Goal: Information Seeking & Learning: Learn about a topic

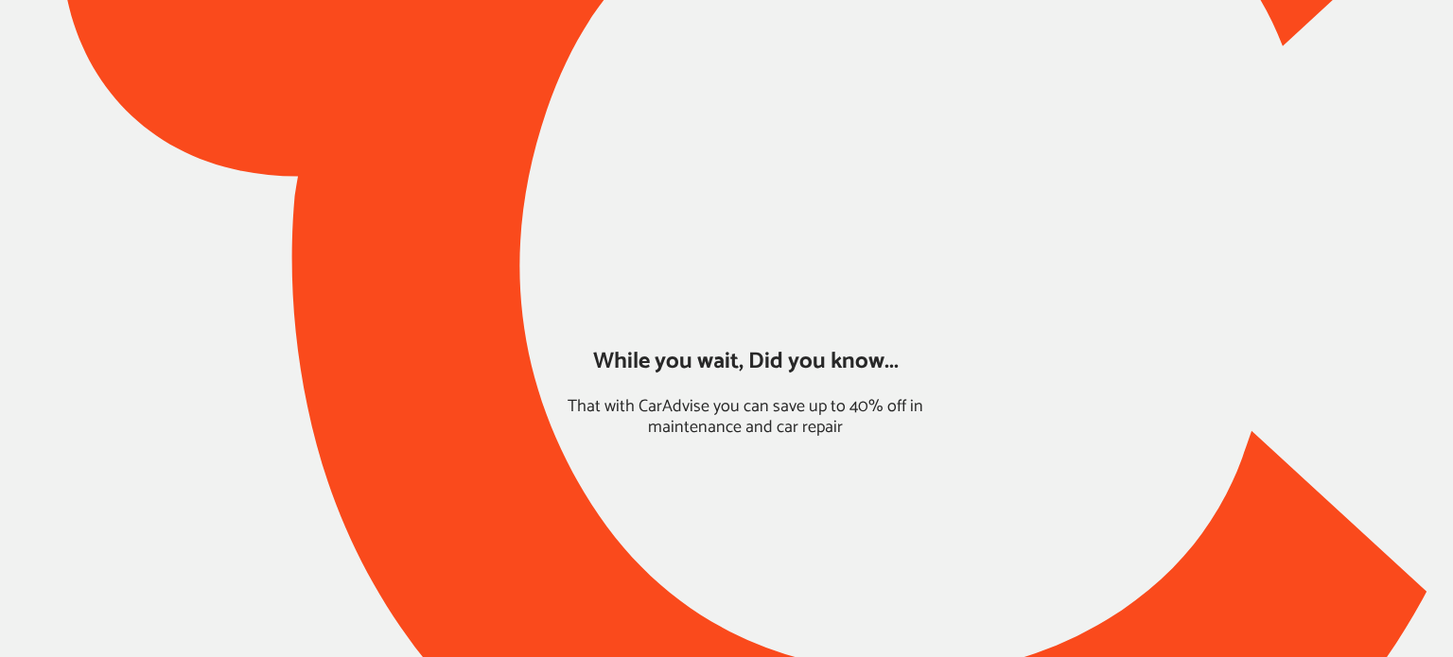
type input "*****"
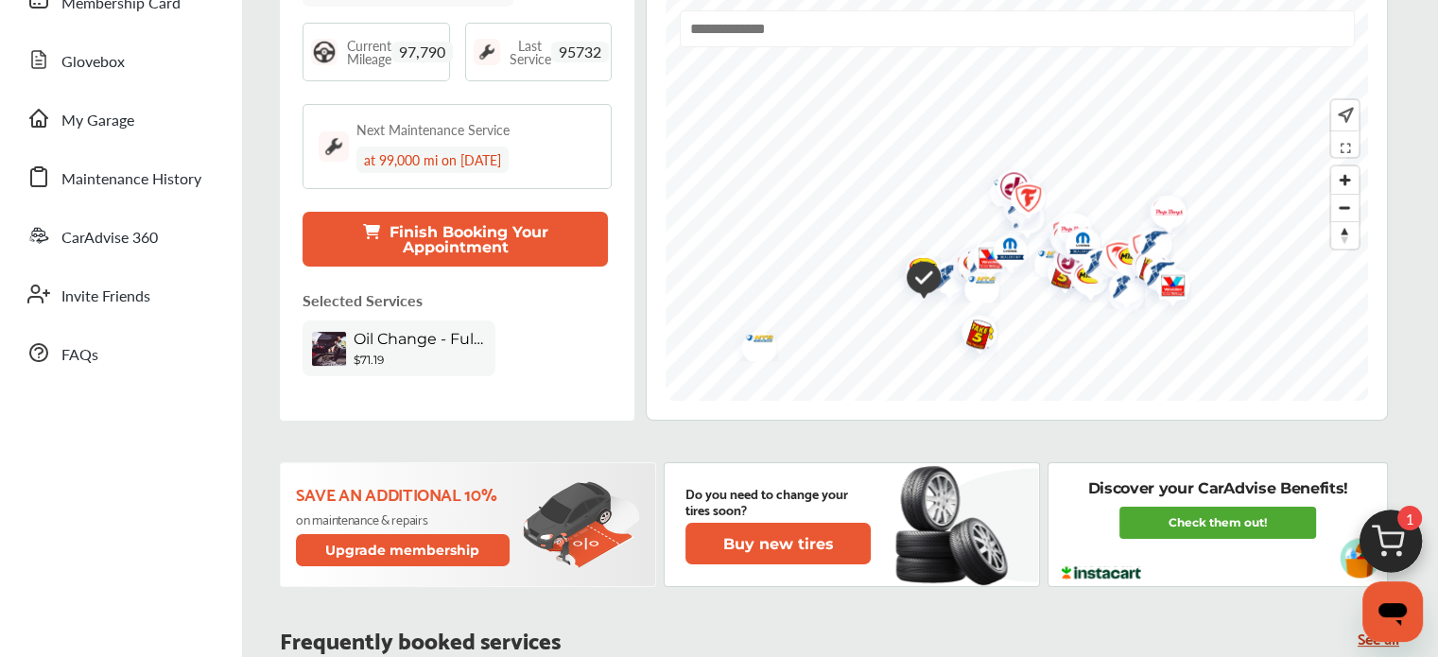
scroll to position [363, 0]
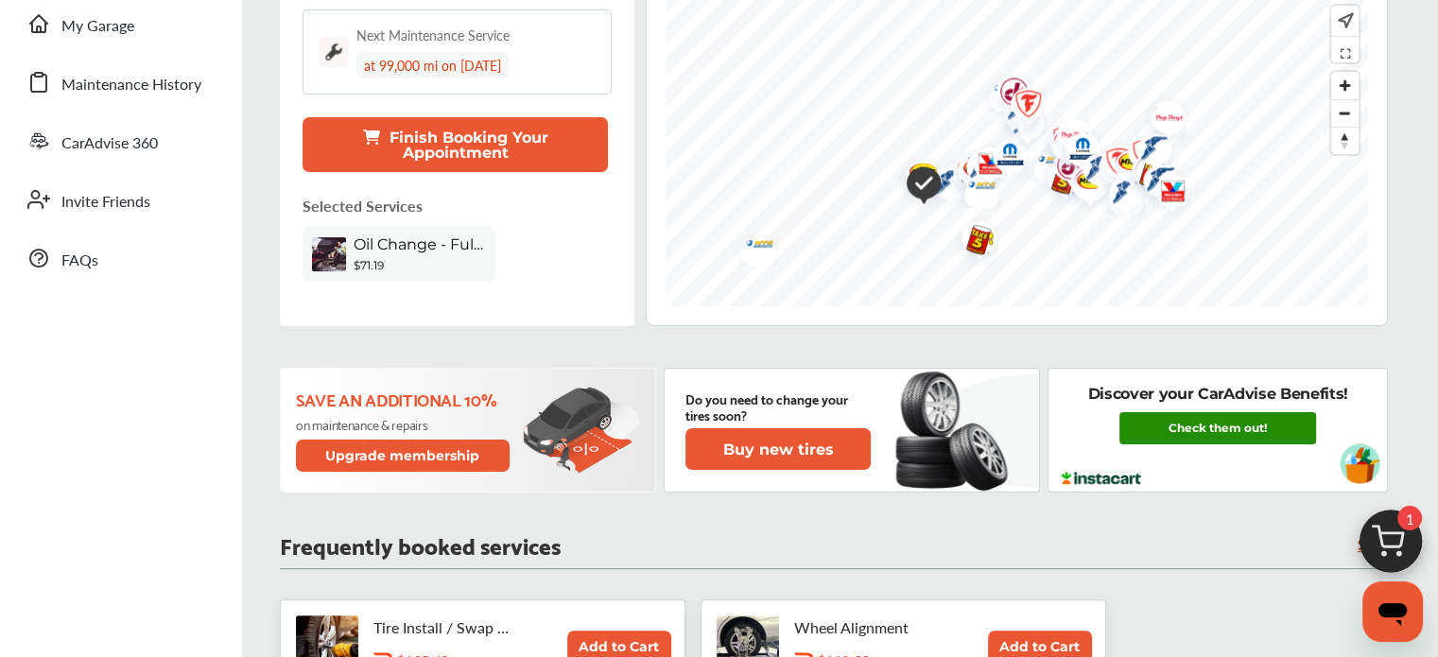
click at [1171, 415] on link "Check them out!" at bounding box center [1218, 428] width 197 height 32
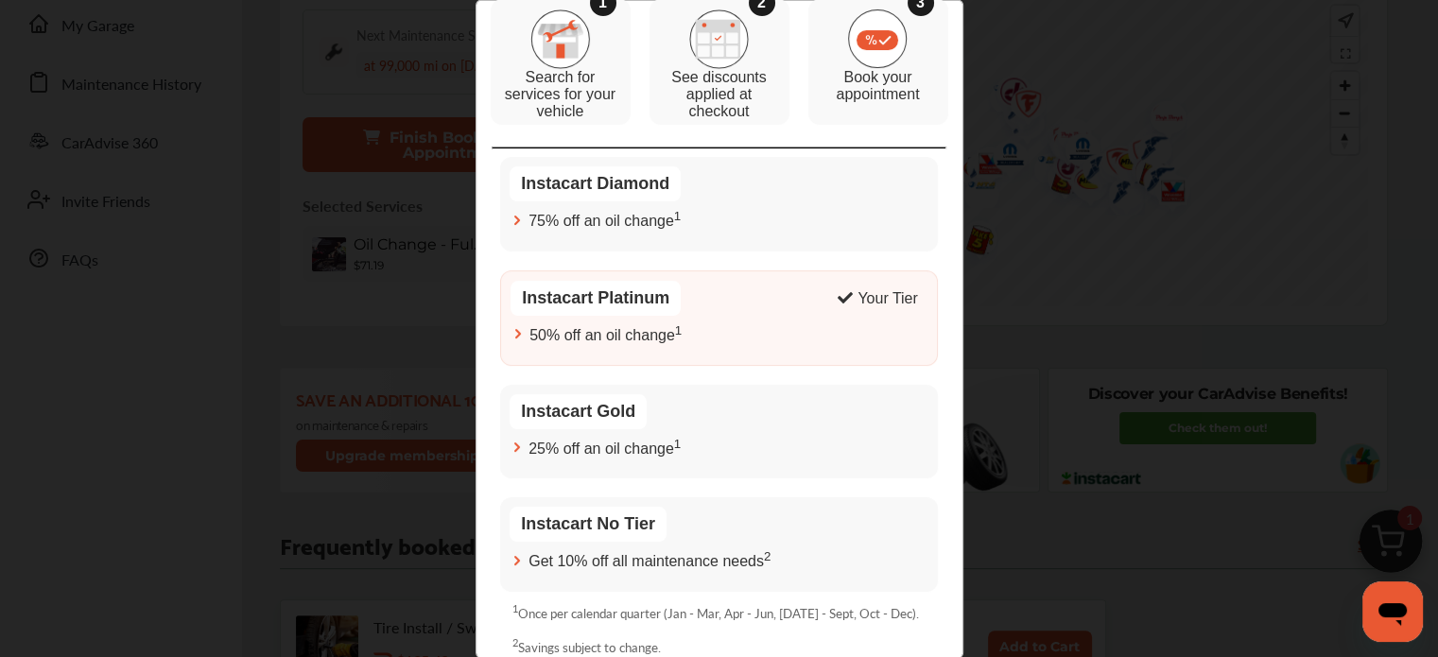
scroll to position [270, 0]
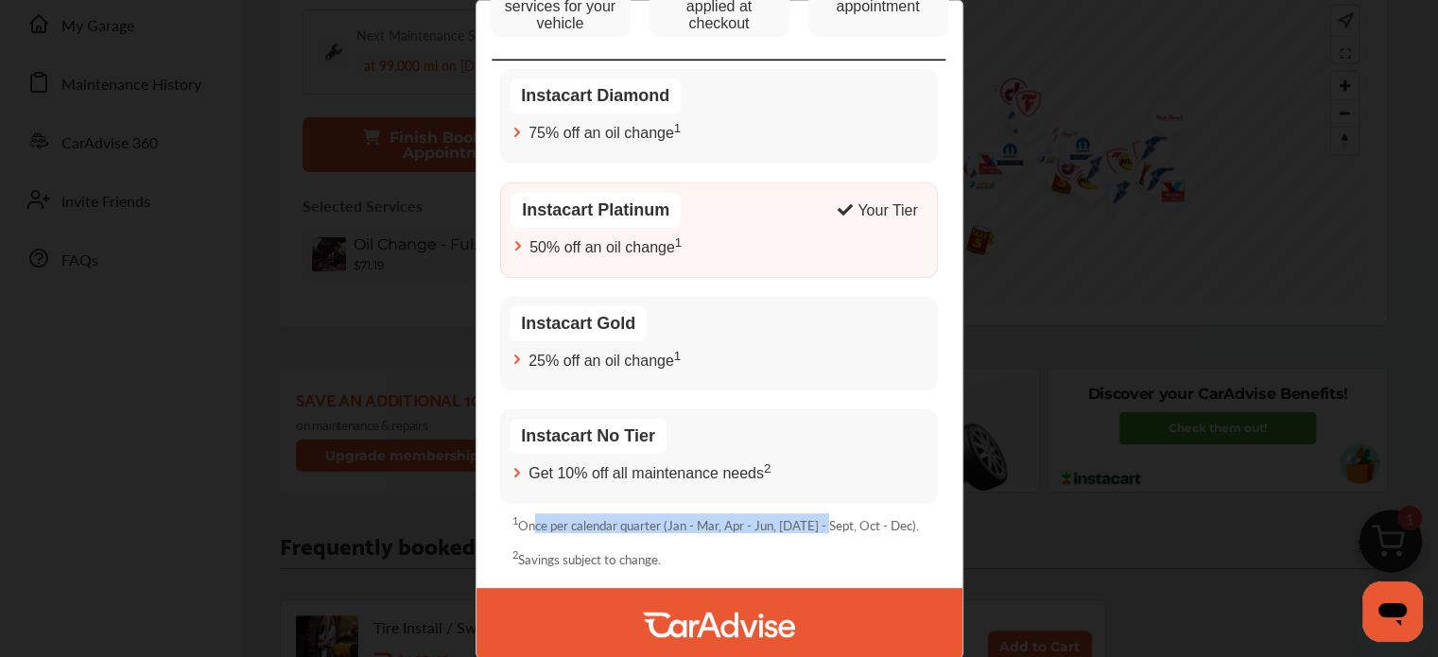
drag, startPoint x: 526, startPoint y: 529, endPoint x: 817, endPoint y: 533, distance: 291.3
click at [817, 533] on div "1 Once per calendar quarter (Jan - Mar, Apr - Jun, [DATE] - Sept, Oct - Dec). 2…" at bounding box center [718, 546] width 433 height 85
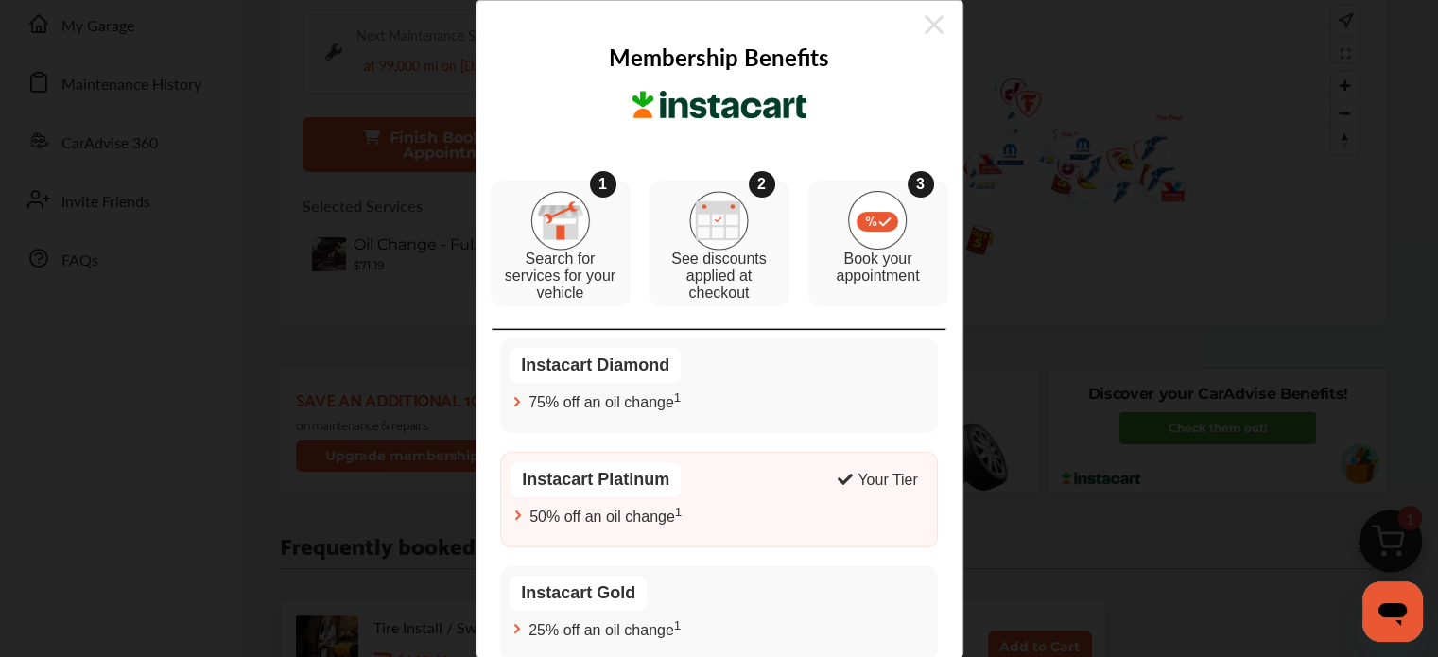
click at [922, 41] on div "Membership Benefits 1 Search for services for your vehicle 2 See discounts appl…" at bounding box center [720, 486] width 486 height 891
click at [925, 26] on icon at bounding box center [934, 24] width 19 height 30
